Goal: Find specific page/section: Find specific page/section

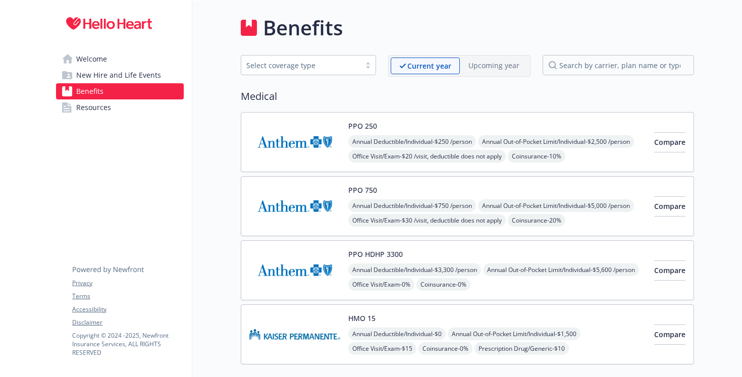
scroll to position [1587, 0]
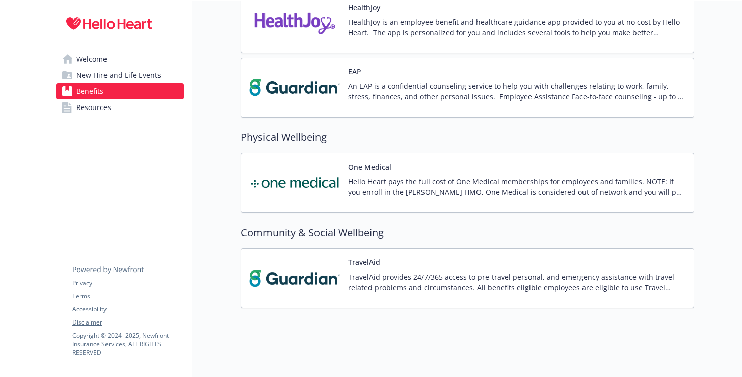
click at [314, 22] on img at bounding box center [294, 23] width 91 height 43
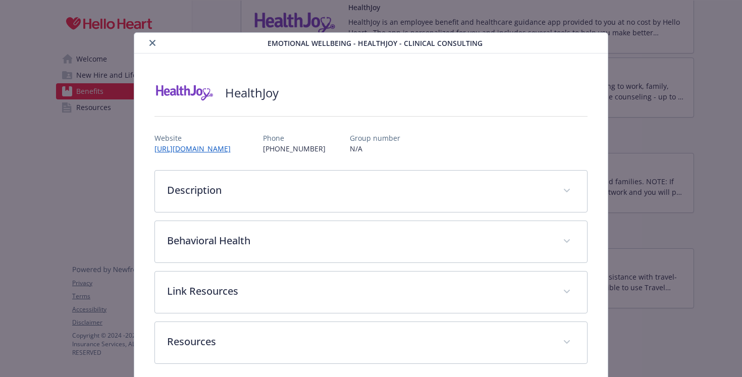
scroll to position [9, 0]
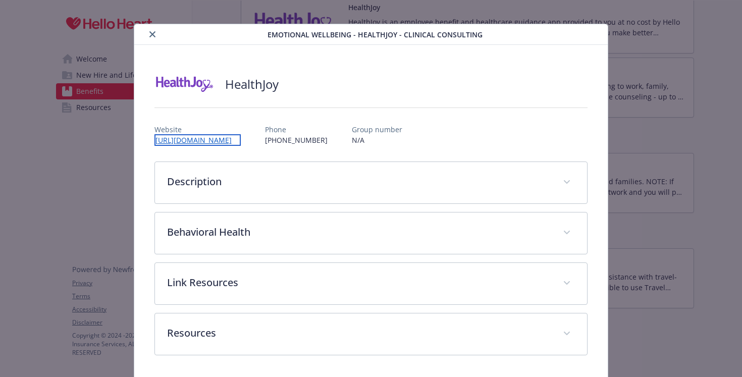
click at [216, 138] on link "[URL][DOMAIN_NAME]" at bounding box center [197, 140] width 86 height 12
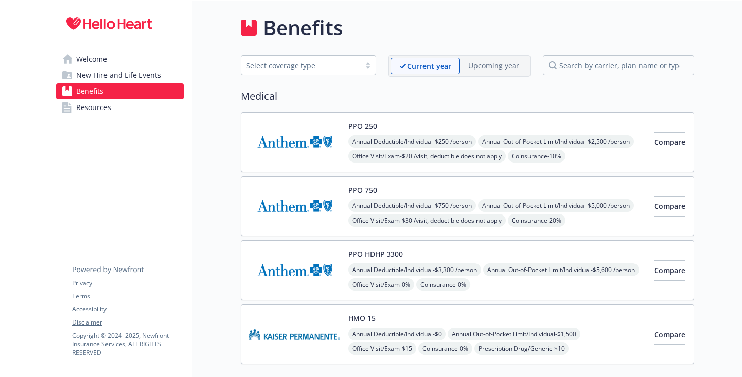
click at [294, 149] on img at bounding box center [294, 142] width 91 height 43
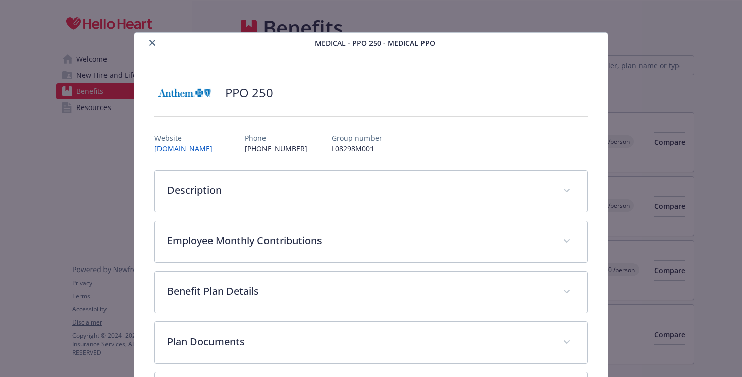
scroll to position [30, 0]
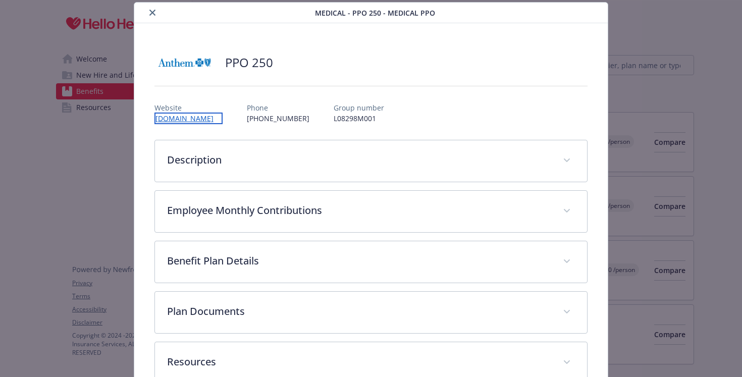
click at [183, 117] on link "[DOMAIN_NAME]" at bounding box center [188, 119] width 68 height 12
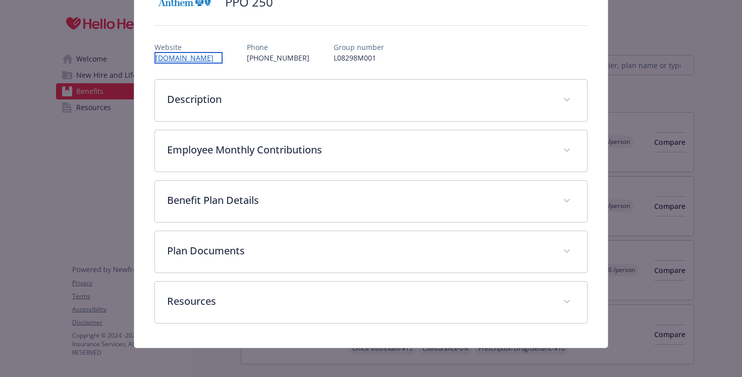
scroll to position [90, 0]
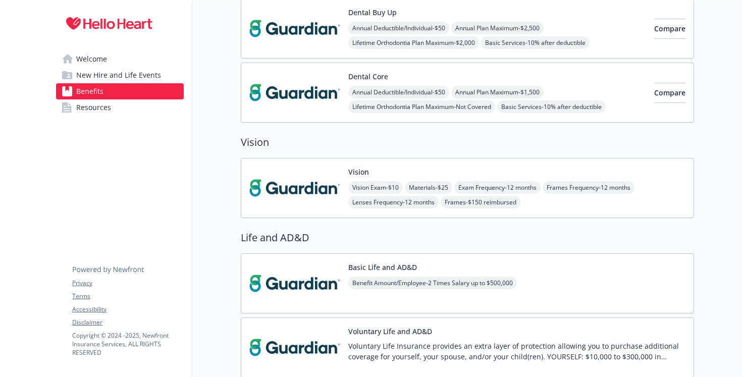
scroll to position [580, 0]
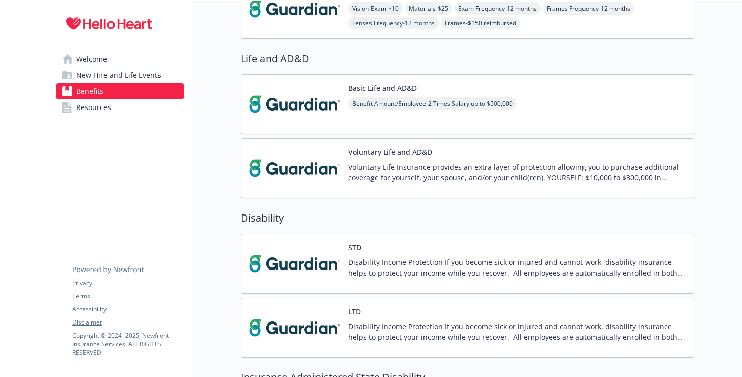
click at [90, 56] on span "Welcome" at bounding box center [91, 59] width 31 height 16
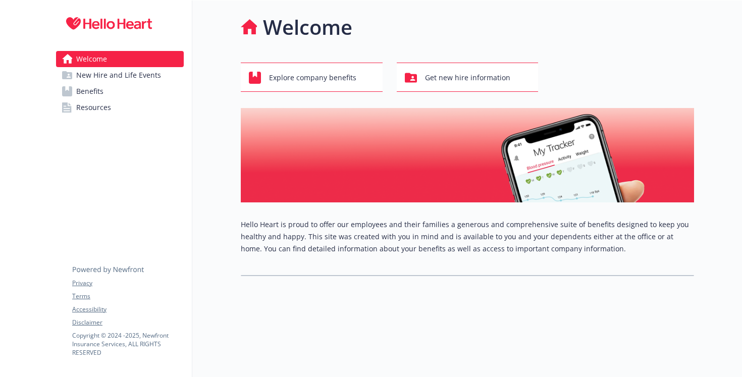
click at [132, 104] on link "Resources" at bounding box center [120, 107] width 128 height 16
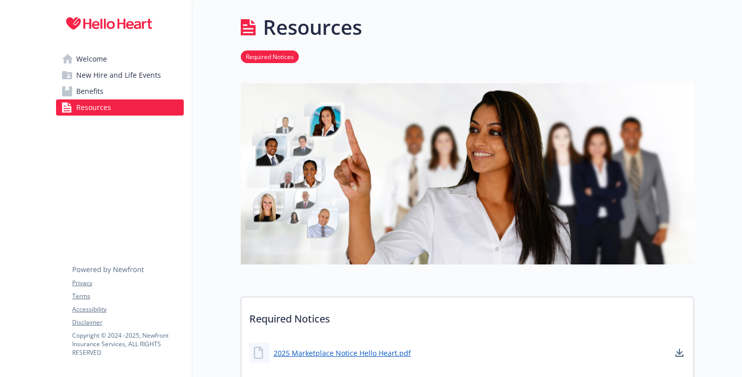
click at [131, 76] on span "New Hire and Life Events" at bounding box center [118, 75] width 85 height 16
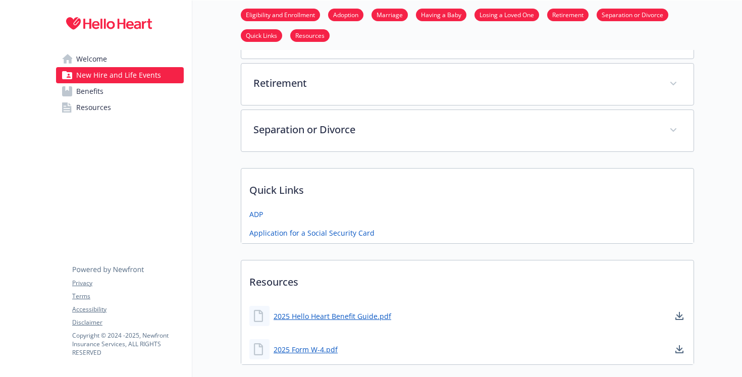
scroll to position [407, 0]
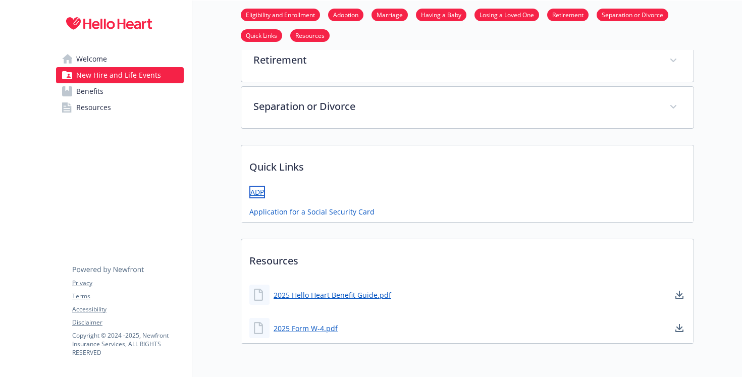
click at [260, 191] on link "ADP" at bounding box center [257, 192] width 16 height 13
